Goal: Find specific page/section: Find specific page/section

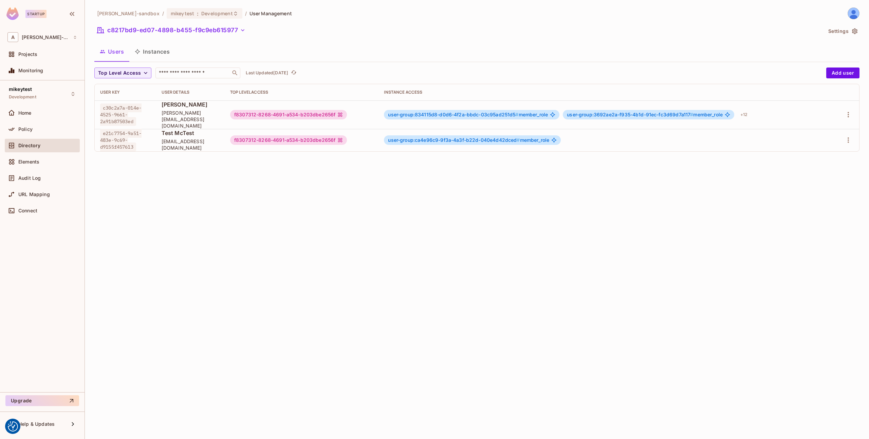
drag, startPoint x: 19, startPoint y: 132, endPoint x: 141, endPoint y: 65, distance: 139.7
click at [19, 132] on div "Policy" at bounding box center [42, 129] width 70 height 8
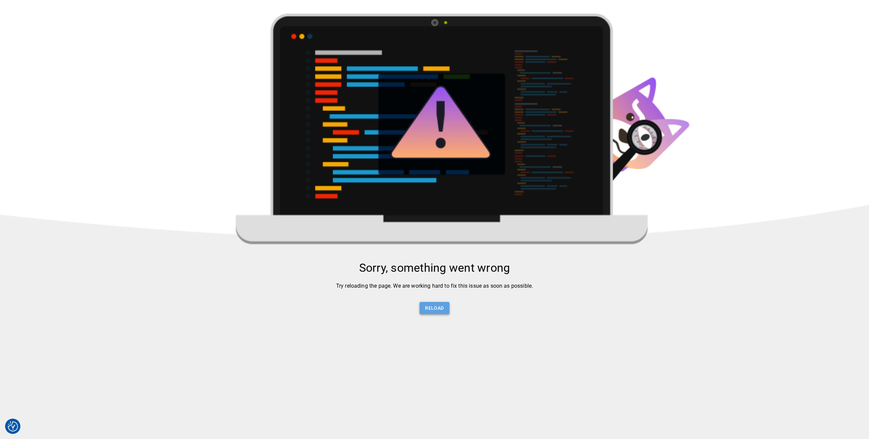
click at [432, 305] on button "Reload" at bounding box center [434, 308] width 30 height 13
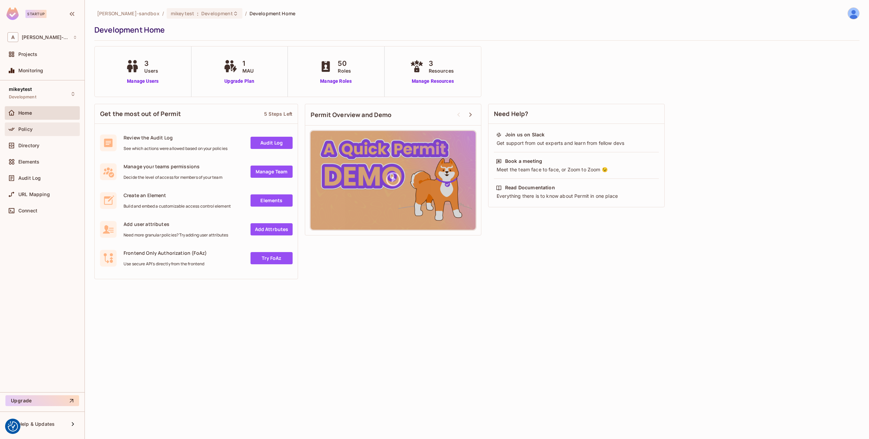
click at [34, 130] on div "Policy" at bounding box center [47, 129] width 59 height 5
